Goal: Navigation & Orientation: Go to known website

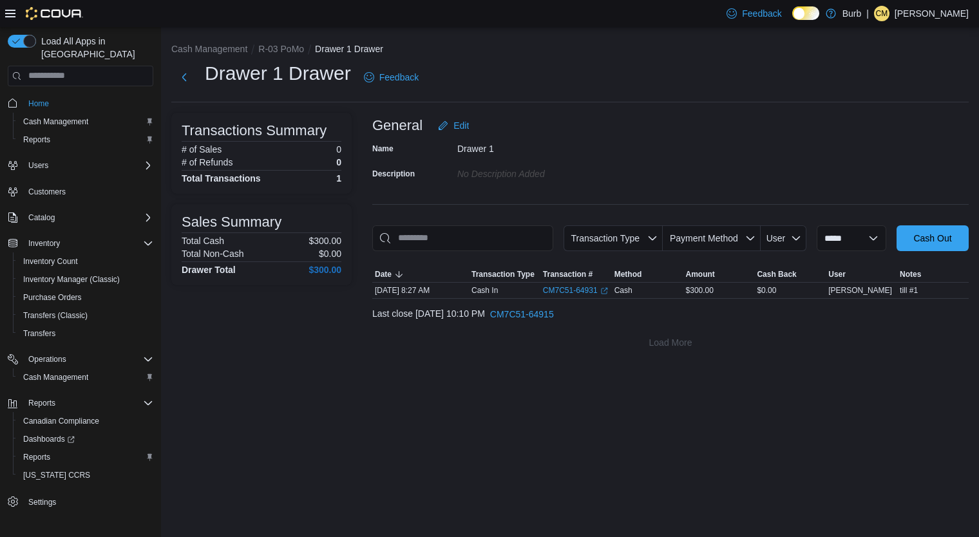
click at [916, 10] on p "Cristian Malara" at bounding box center [932, 13] width 74 height 15
click at [916, 122] on button "Sign Out" at bounding box center [904, 125] width 119 height 21
